Goal: Use online tool/utility

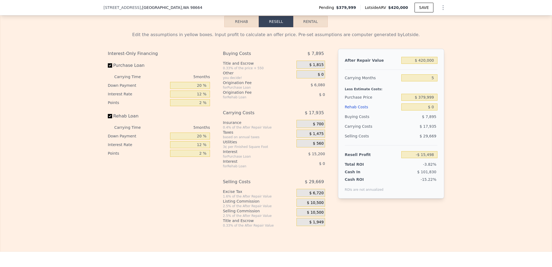
scroll to position [833, 0]
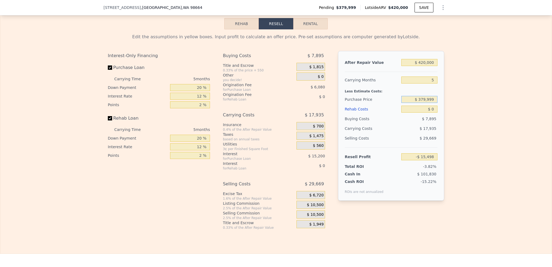
click at [421, 99] on input "$ 379,999" at bounding box center [419, 99] width 36 height 7
type input "$ 340,000"
click at [466, 120] on div "Edit the assumptions in yellow boxes. Input profit to calculate an offer price.…" at bounding box center [275, 129] width 551 height 200
type input "$ 26,874"
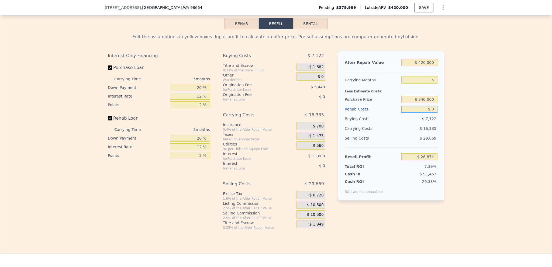
click at [432, 112] on input "$ 0" at bounding box center [419, 109] width 36 height 7
drag, startPoint x: 426, startPoint y: 110, endPoint x: 422, endPoint y: 109, distance: 3.3
click at [423, 109] on input "$ 0" at bounding box center [419, 109] width 36 height 7
type input "$ 5"
type input "$ 26,869"
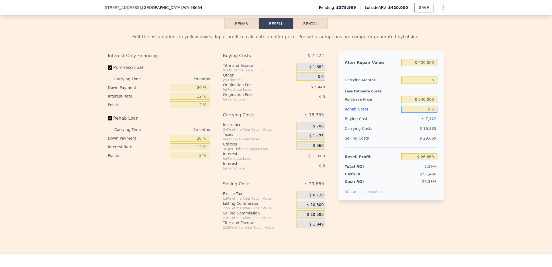
type input "$ 50"
type input "$ 26,823"
type input "$ 500"
type input "$ 26,346"
type input "$ 5,000"
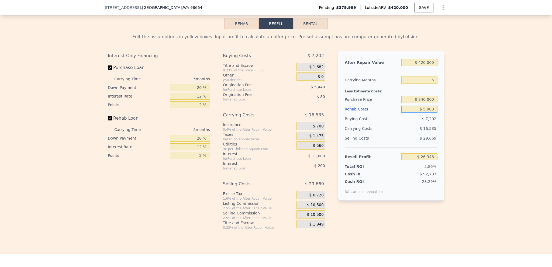
type input "$ 21,594"
type input "$ 50,000"
type input "-$ 25,926"
type input "$ 50,000"
click at [492, 136] on div "Edit the assumptions in yellow boxes. Input profit to calculate an offer price.…" at bounding box center [275, 129] width 551 height 200
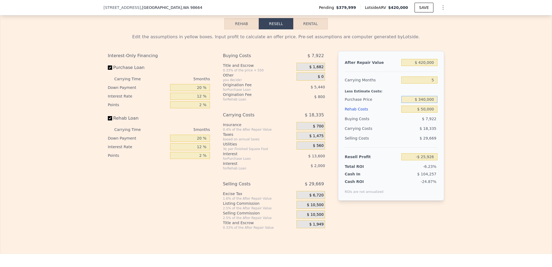
click at [424, 103] on input "$ 340,000" at bounding box center [419, 99] width 36 height 7
type input "$ 330,000"
click at [469, 61] on div "Edit the assumptions in yellow boxes. Input profit to calculate an offer price.…" at bounding box center [275, 129] width 551 height 200
type input "-$ 15,333"
click at [424, 101] on input "$ 330,000" at bounding box center [419, 99] width 36 height 7
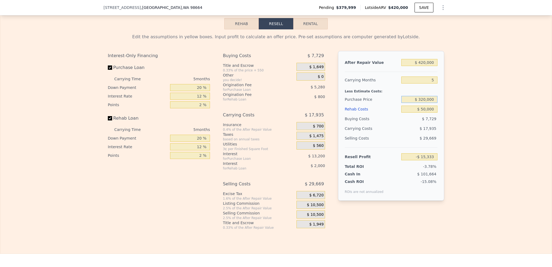
type input "$ 320,000"
click at [485, 118] on div "Edit the assumptions in yellow boxes. Input profit to calculate an offer price.…" at bounding box center [275, 129] width 551 height 200
type input "-$ 4,740"
drag, startPoint x: 432, startPoint y: 113, endPoint x: 421, endPoint y: 111, distance: 11.2
click at [421, 111] on input "$ 50,000" at bounding box center [419, 109] width 36 height 7
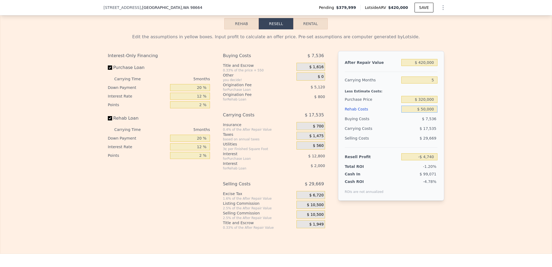
type input "$ 1"
type input "$ 48,059"
type input "$ 10"
type input "$ 48,050"
type input "$ 100"
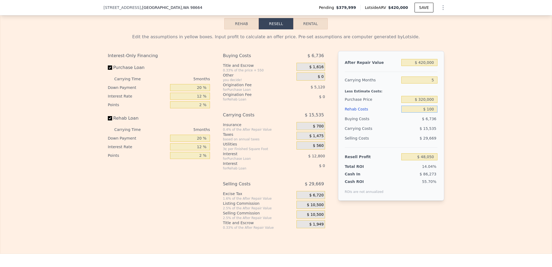
type input "$ 47,953"
type input "$ 1,000"
type input "$ 47,004"
type input "$ 10,000"
type input "$ 37,500"
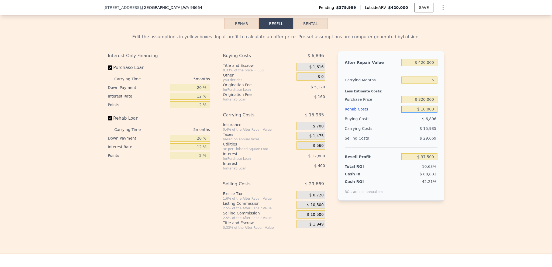
type input "$ 10,000"
click at [425, 100] on input "$ 320,000" at bounding box center [419, 99] width 36 height 7
type input "$ 340,000"
click at [450, 115] on div "Edit the assumptions in yellow boxes. Input profit to calculate an offer price.…" at bounding box center [275, 129] width 551 height 200
type input "$ 16,314"
